Goal: Transaction & Acquisition: Purchase product/service

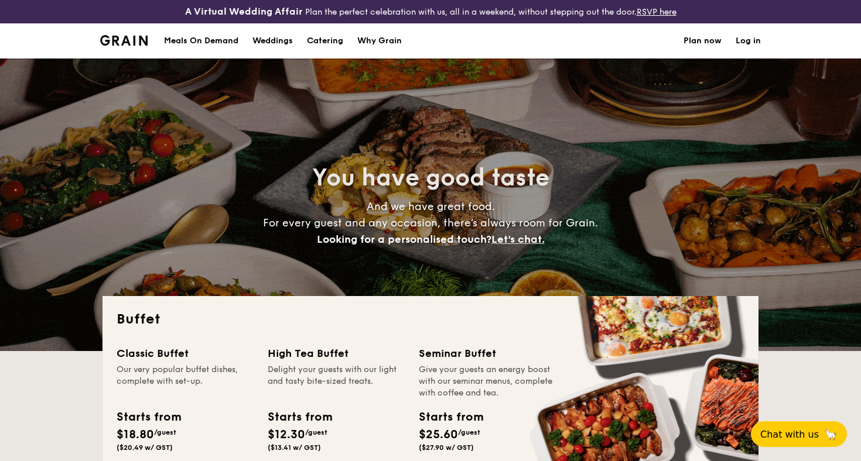
select select
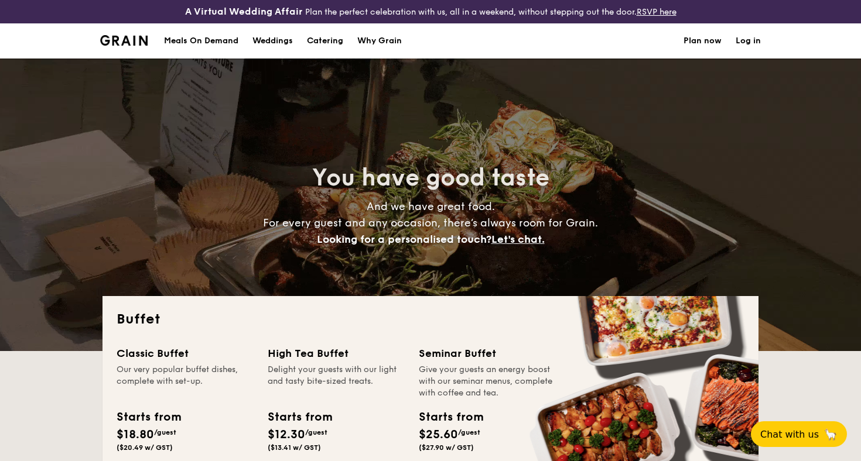
scroll to position [18, 0]
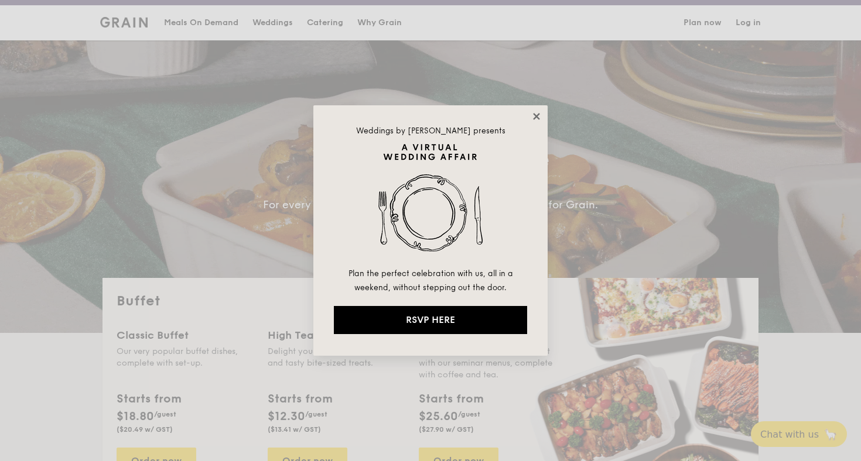
click at [538, 115] on icon at bounding box center [536, 116] width 6 height 6
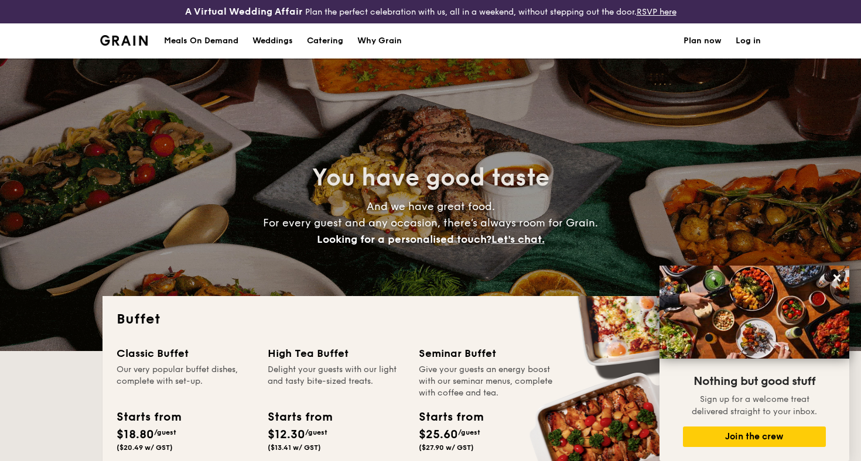
scroll to position [0, 0]
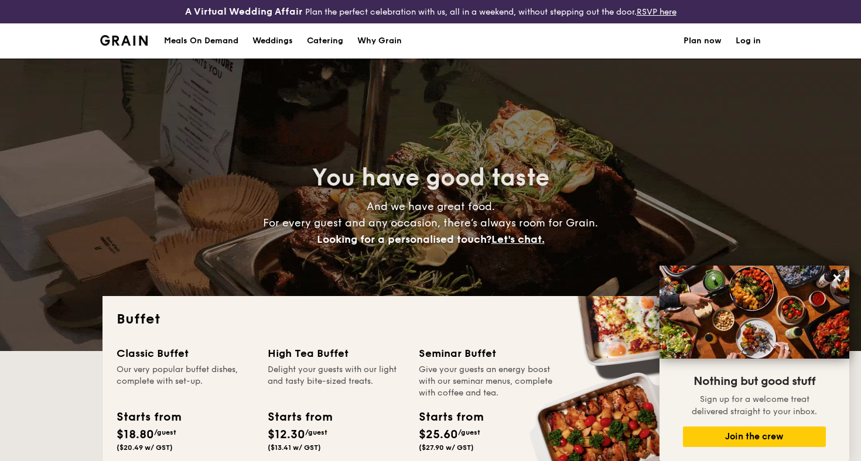
click at [136, 45] on img at bounding box center [123, 40] width 47 height 11
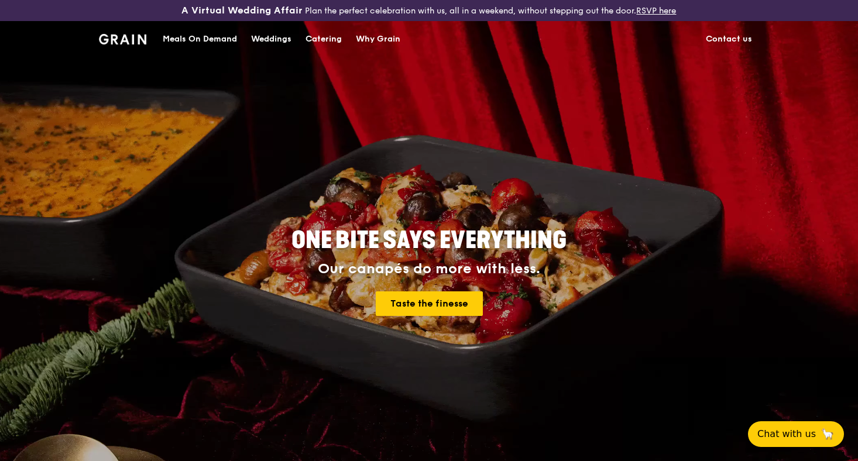
click at [321, 37] on div "Catering" at bounding box center [324, 39] width 36 height 35
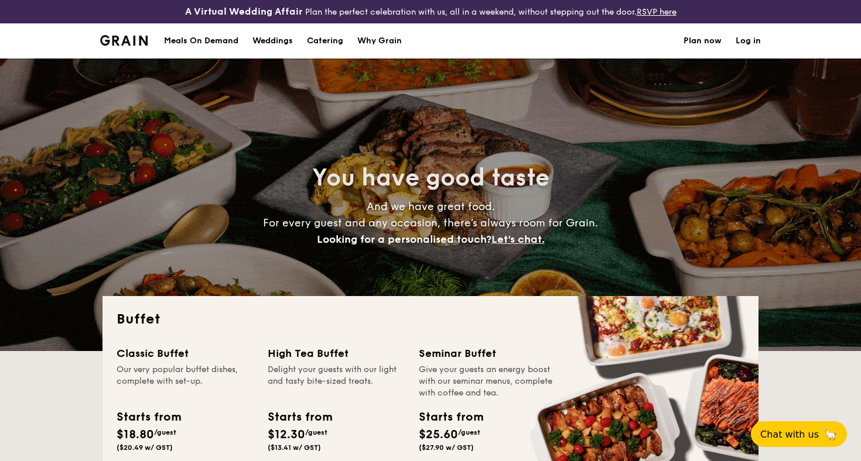
select select
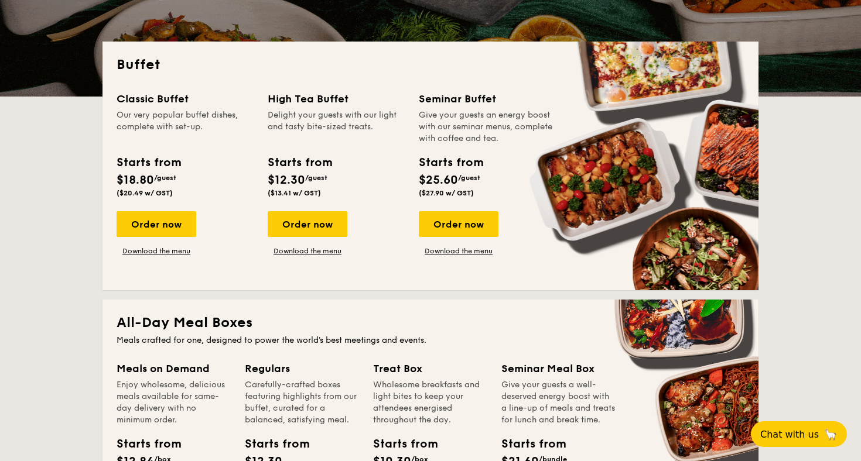
scroll to position [255, 0]
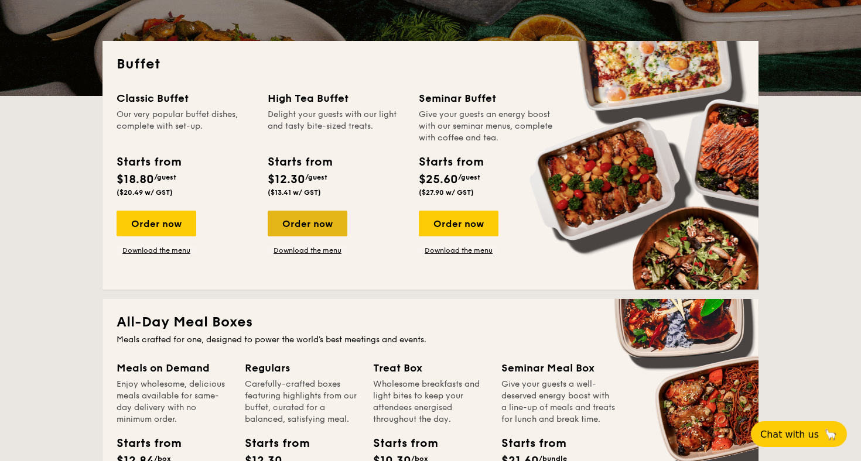
click at [322, 230] on div "Order now" at bounding box center [308, 224] width 80 height 26
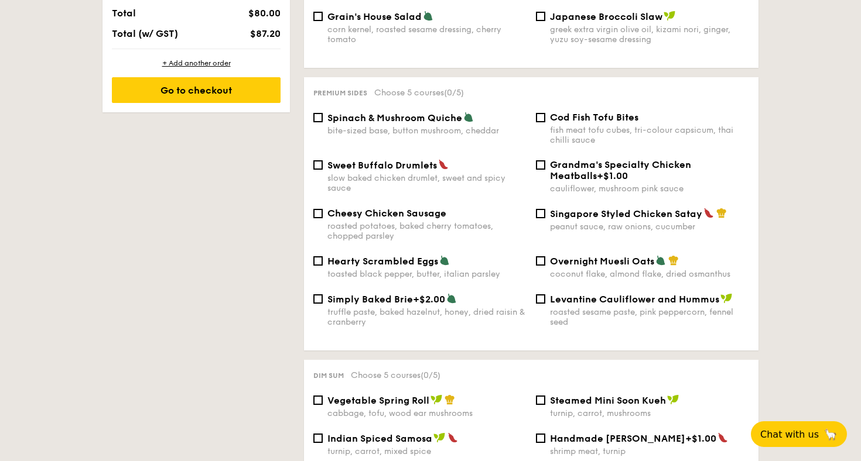
scroll to position [738, 0]
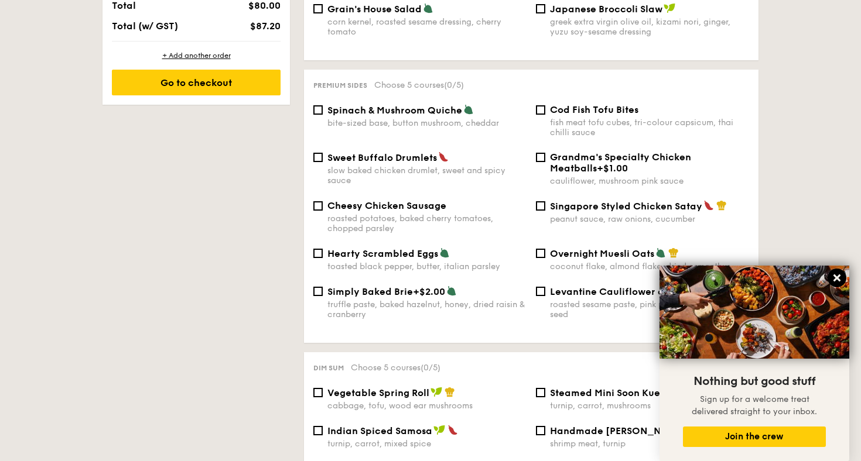
click at [837, 280] on icon at bounding box center [836, 278] width 7 height 7
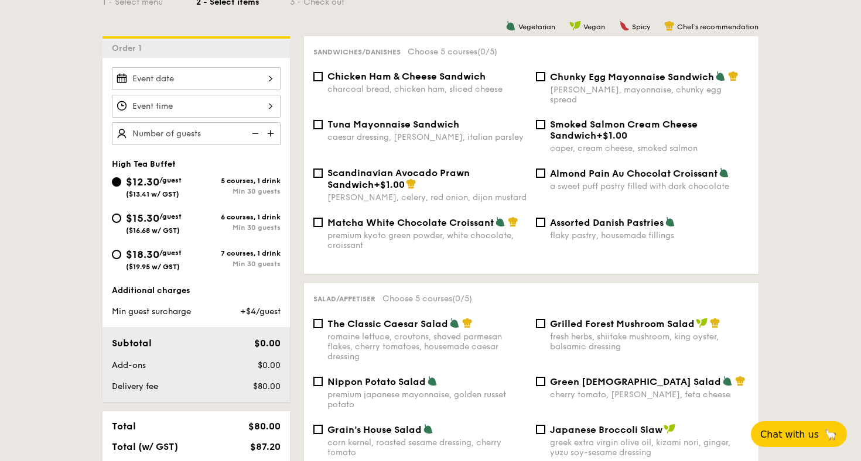
scroll to position [318, 0]
click at [427, 132] on div "caesar dressing, [PERSON_NAME], italian parsley" at bounding box center [426, 137] width 199 height 10
click at [323, 125] on input "Tuna Mayonnaise Sandwich caesar dressing, [GEOGRAPHIC_DATA], italian parsley" at bounding box center [317, 123] width 9 height 9
checkbox input "true"
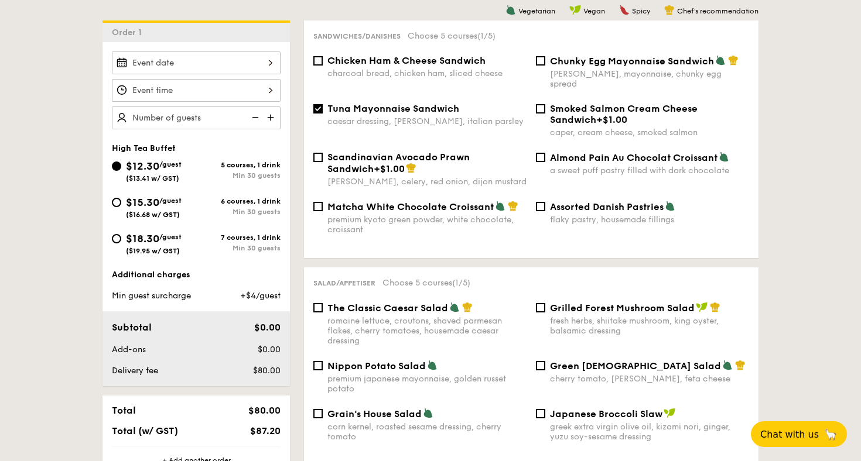
scroll to position [325, 0]
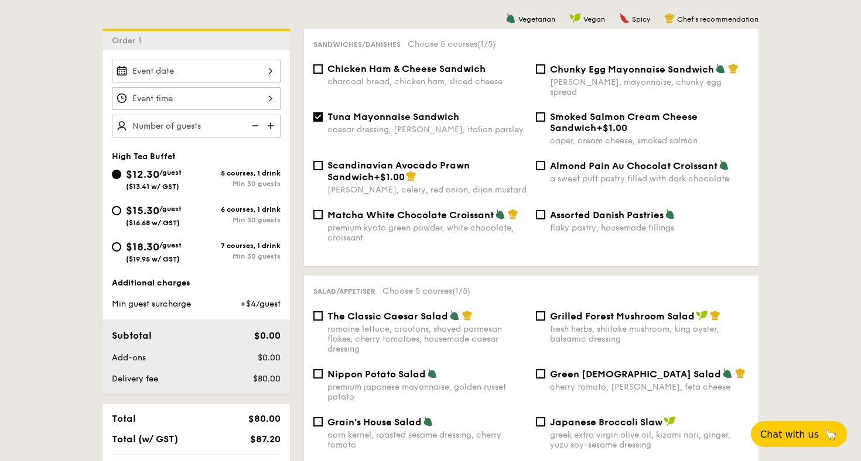
click at [571, 70] on span "Chunky Egg Mayonnaise Sandwich" at bounding box center [632, 69] width 164 height 11
click at [545, 70] on input "Chunky Egg Mayonnaise Sandwich dijon mustard, mayonnaise, chunky egg spread" at bounding box center [540, 68] width 9 height 9
click at [574, 79] on div "[PERSON_NAME], mayonnaise, chunky egg spread" at bounding box center [649, 87] width 199 height 20
click at [545, 74] on input "Chunky Egg Mayonnaise Sandwich dijon mustard, mayonnaise, chunky egg spread" at bounding box center [540, 68] width 9 height 9
checkbox input "false"
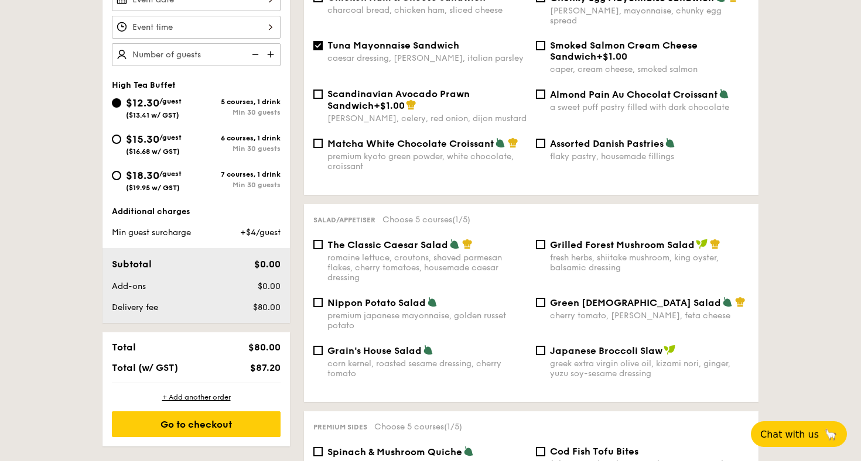
scroll to position [403, 0]
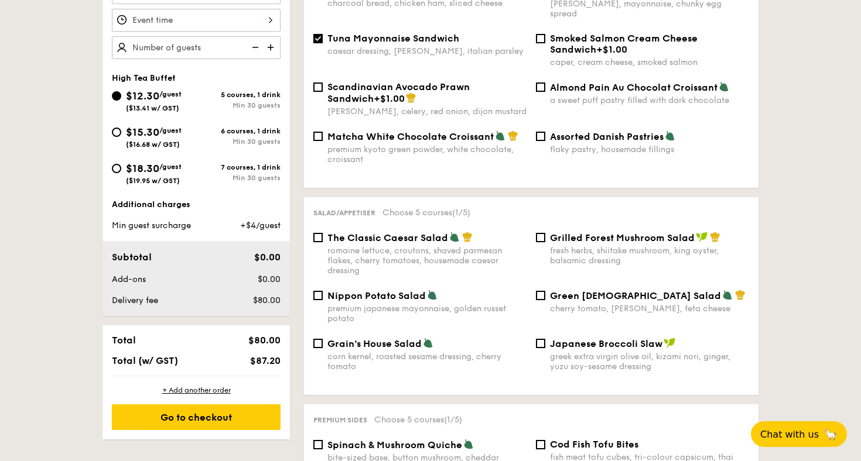
click at [573, 247] on div "fresh herbs, shiitake mushroom, king oyster, balsamic dressing" at bounding box center [649, 256] width 199 height 20
click at [545, 242] on input "Grilled Forest Mushroom Salad fresh herbs, shiitake mushroom, king oyster, bals…" at bounding box center [540, 237] width 9 height 9
checkbox input "true"
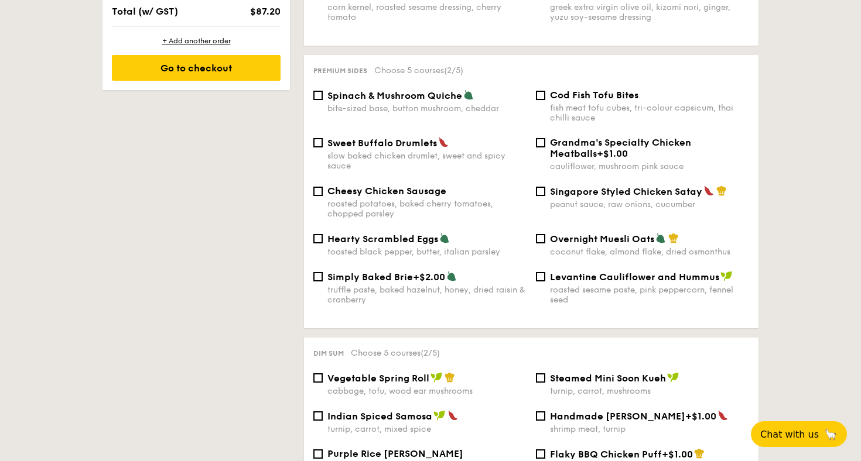
scroll to position [758, 0]
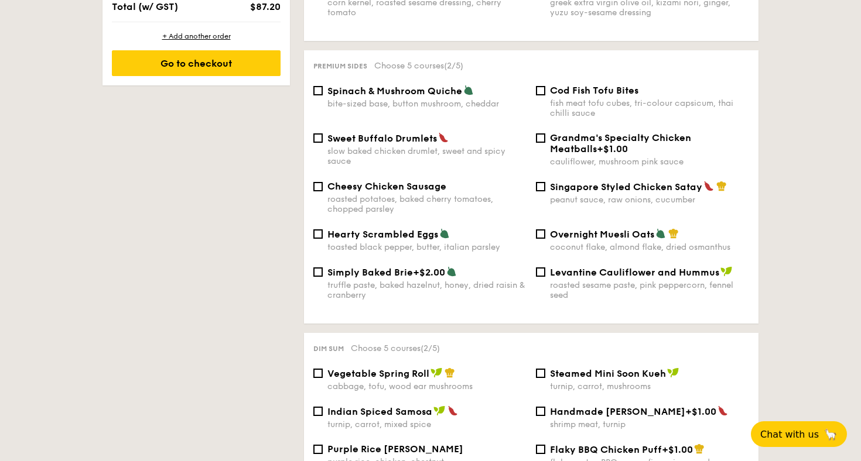
click at [430, 194] on div "roasted potatoes, baked cherry tomatoes, chopped parsley" at bounding box center [426, 204] width 199 height 20
click at [323, 191] on input "Cheesy Chicken Sausage roasted potatoes, baked cherry tomatoes, chopped parsley" at bounding box center [317, 186] width 9 height 9
checkbox input "true"
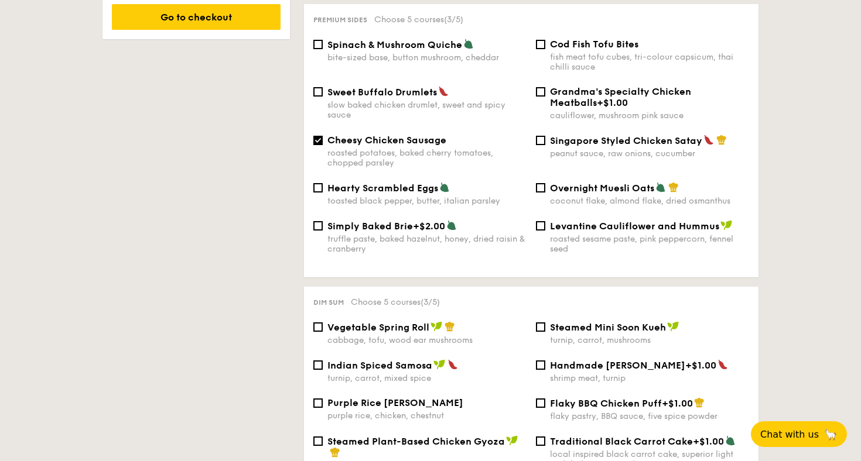
scroll to position [797, 0]
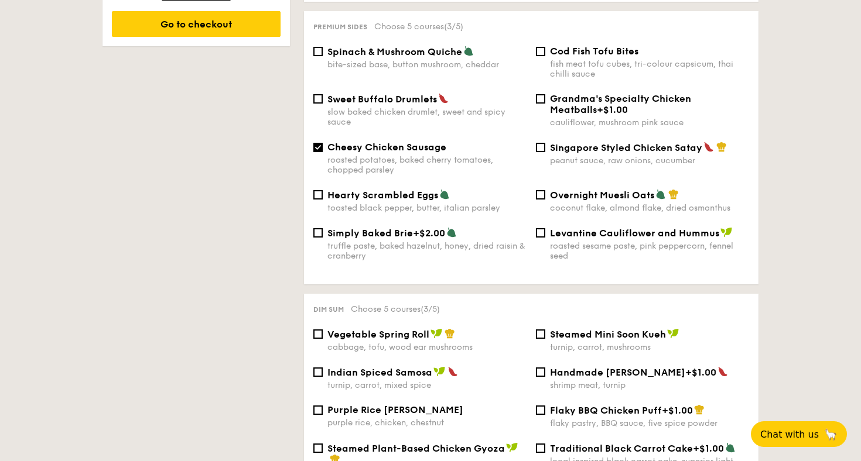
click at [408, 60] on div "bite-sized base, button mushroom, cheddar" at bounding box center [426, 65] width 199 height 10
click at [323, 56] on input "Spinach & Mushroom Quiche bite-sized base, button mushroom, cheddar" at bounding box center [317, 51] width 9 height 9
checkbox input "true"
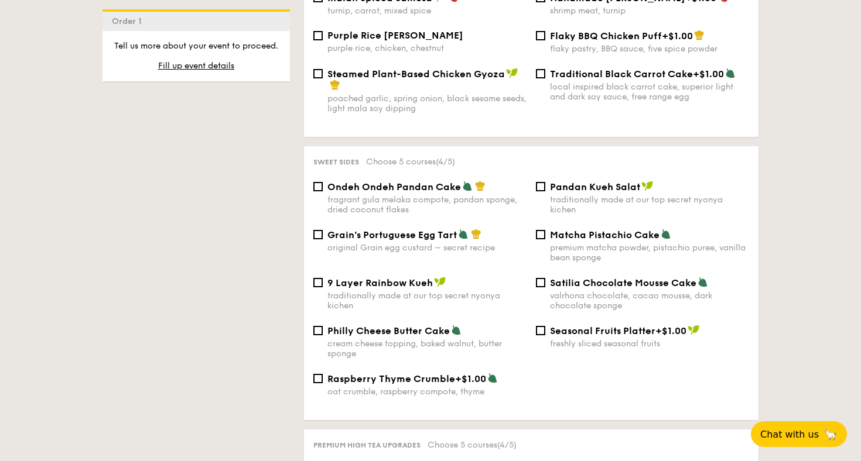
scroll to position [1172, 0]
click at [576, 290] on div "valrhona chocolate, cacao mousse, dark chocolate sponge" at bounding box center [649, 300] width 199 height 20
click at [545, 283] on input "Satilia Chocolate Mousse Cake valrhona chocolate, cacao mousse, dark chocolate …" at bounding box center [540, 282] width 9 height 9
click at [596, 290] on div "valrhona chocolate, cacao mousse, dark chocolate sponge" at bounding box center [649, 300] width 199 height 20
click at [545, 285] on input "Satilia Chocolate Mousse Cake valrhona chocolate, cacao mousse, dark chocolate …" at bounding box center [540, 282] width 9 height 9
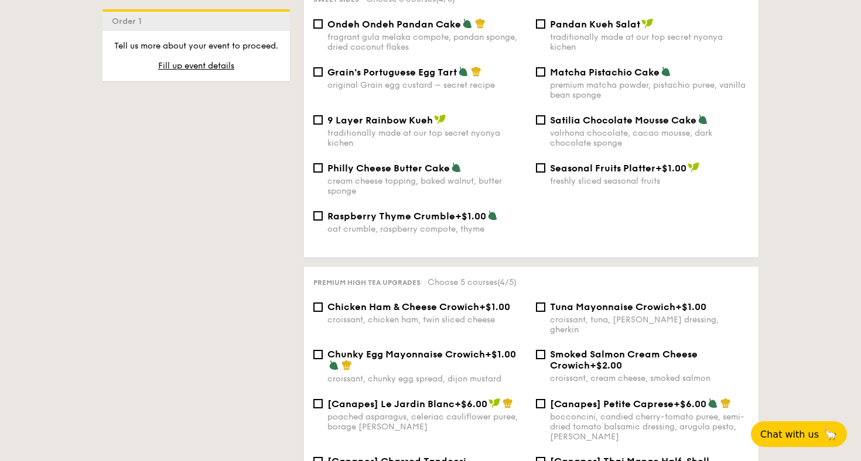
scroll to position [1367, 0]
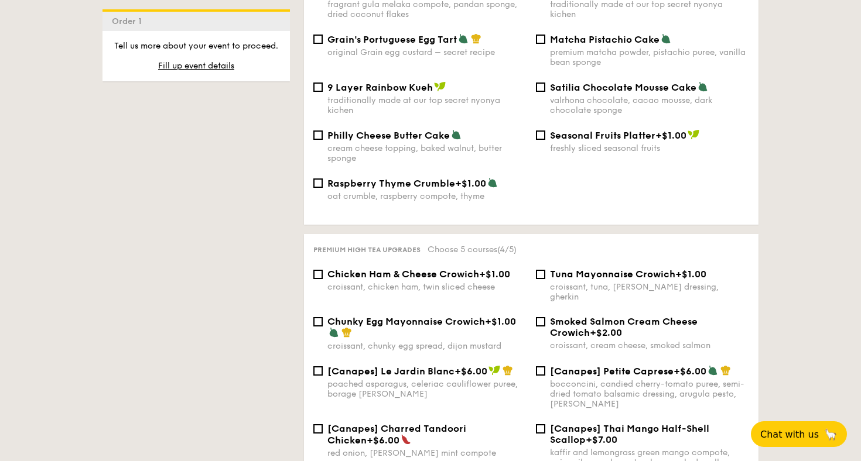
click at [593, 95] on div "valrhona chocolate, cacao mousse, dark chocolate sponge" at bounding box center [649, 105] width 199 height 20
click at [545, 92] on input "Satilia Chocolate Mousse Cake valrhona chocolate, cacao mousse, dark chocolate …" at bounding box center [540, 87] width 9 height 9
checkbox input "true"
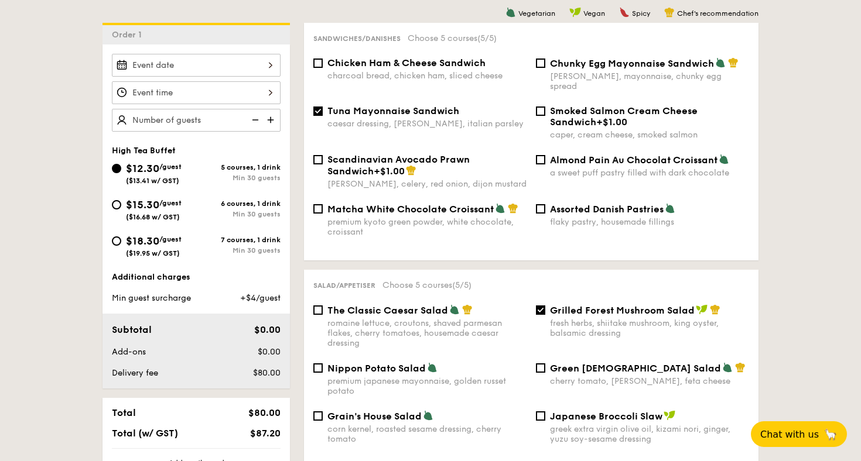
scroll to position [374, 0]
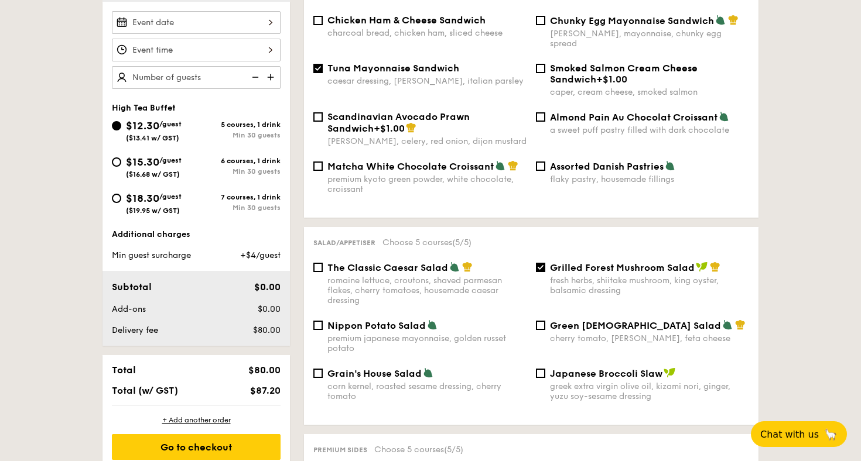
click at [511, 408] on div "Salad/Appetiser Choose 5 courses (5/5) The Classic Caesar Salad romaine lettuce…" at bounding box center [531, 326] width 454 height 198
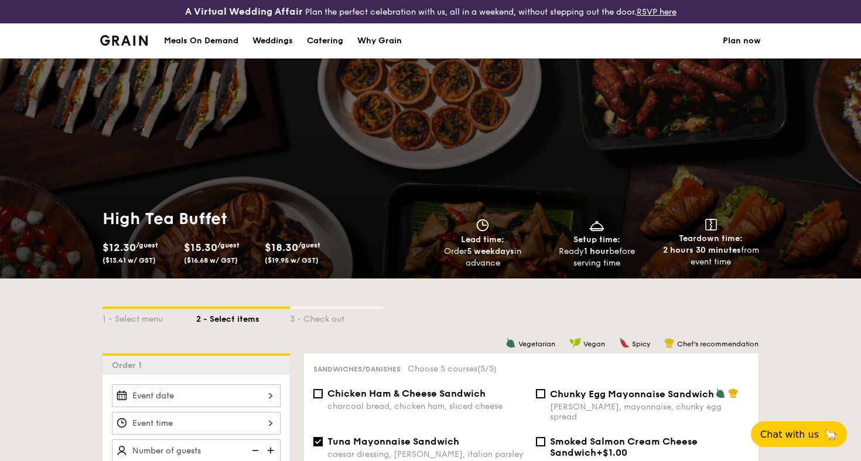
scroll to position [0, 0]
